Goal: Information Seeking & Learning: Learn about a topic

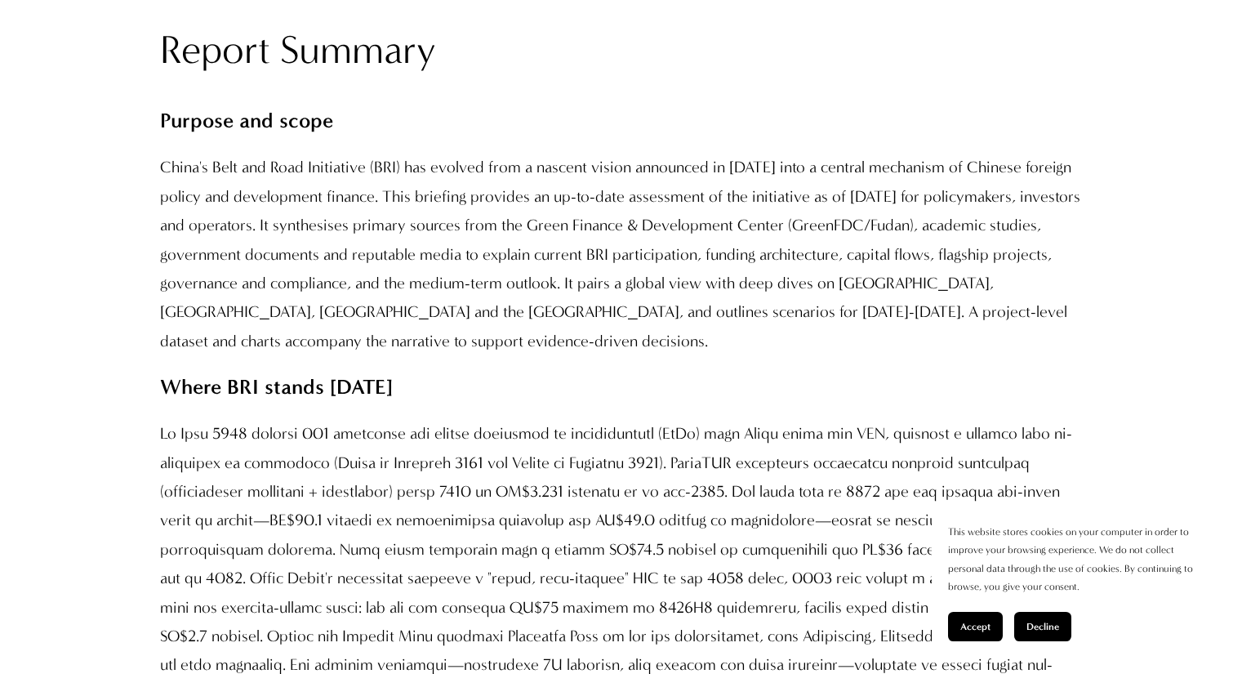
scroll to position [1470, 0]
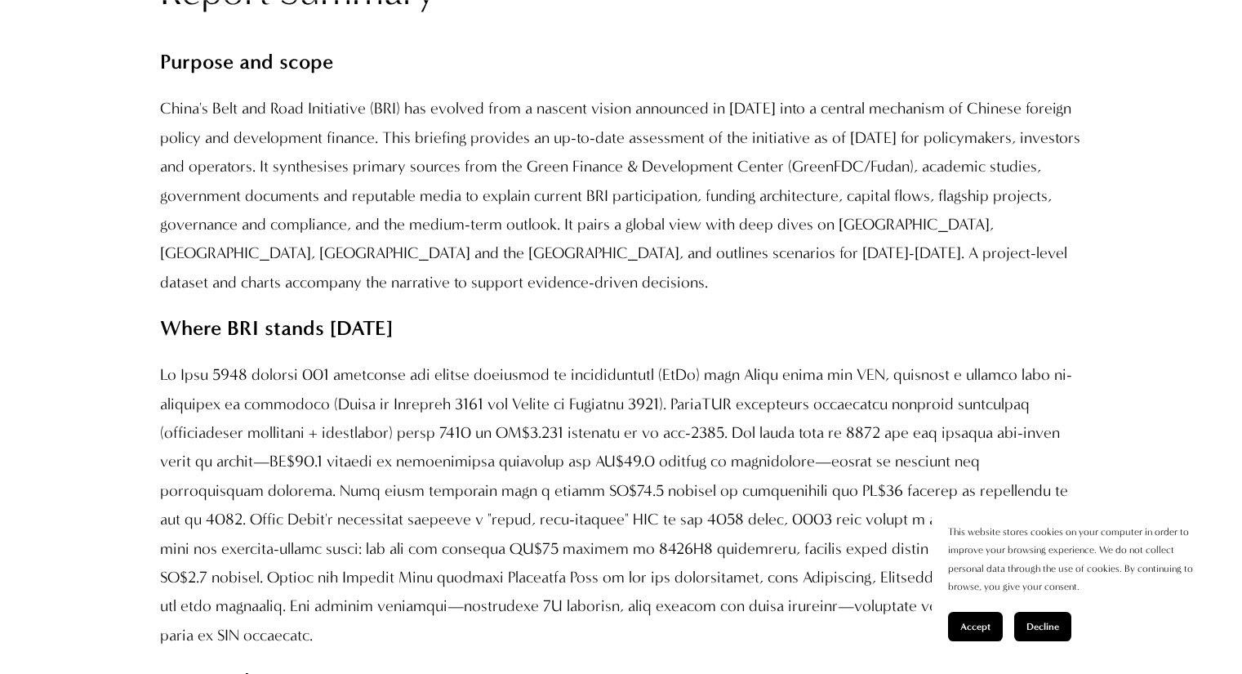
click at [972, 620] on button "Accept" at bounding box center [975, 626] width 55 height 29
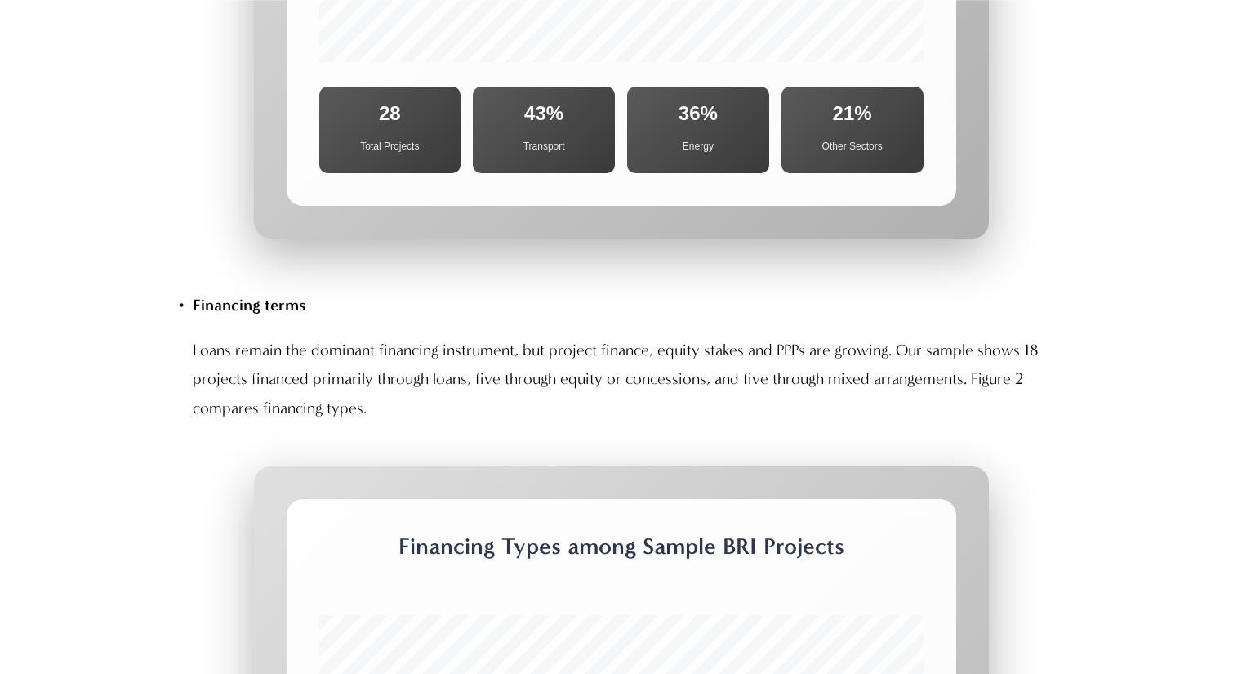
scroll to position [6616, 0]
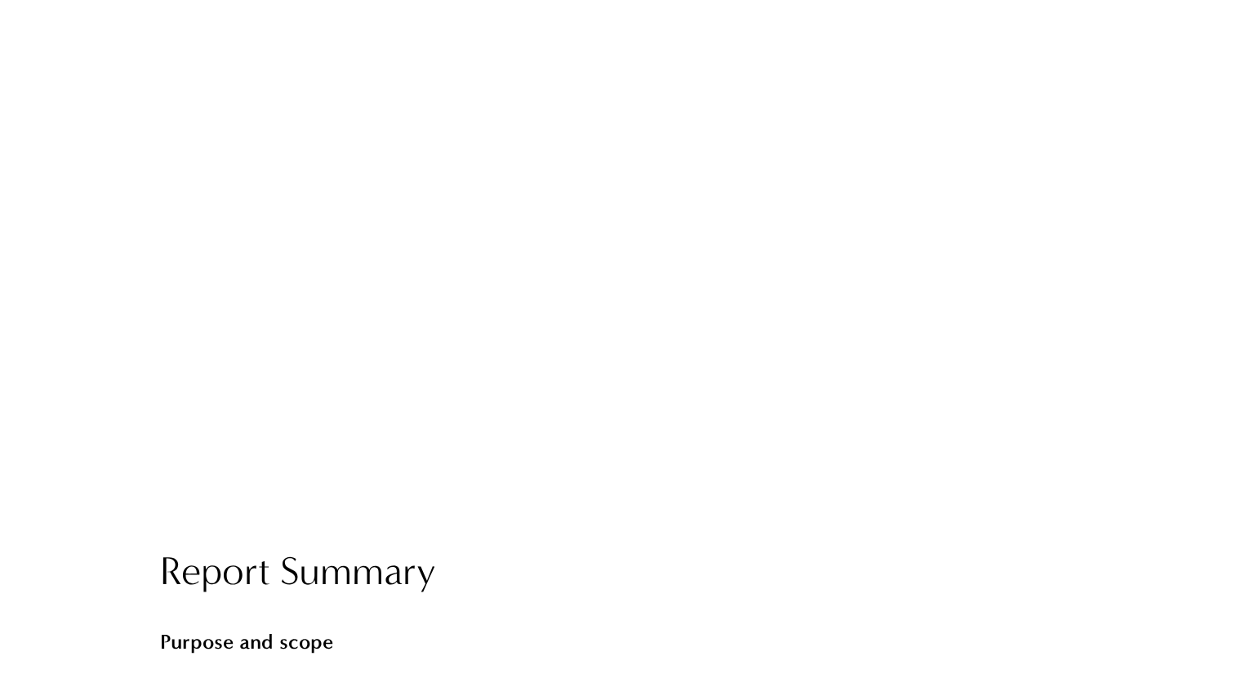
scroll to position [817, 0]
